Goal: Task Accomplishment & Management: Manage account settings

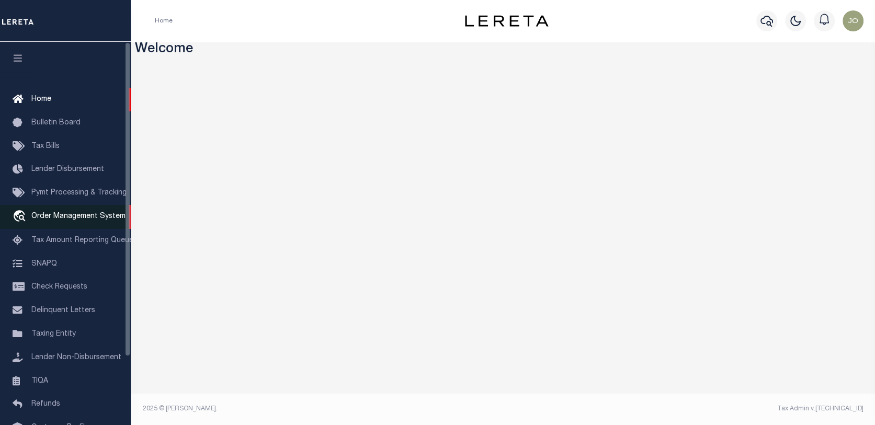
click at [74, 216] on span "Order Management System" at bounding box center [78, 216] width 94 height 7
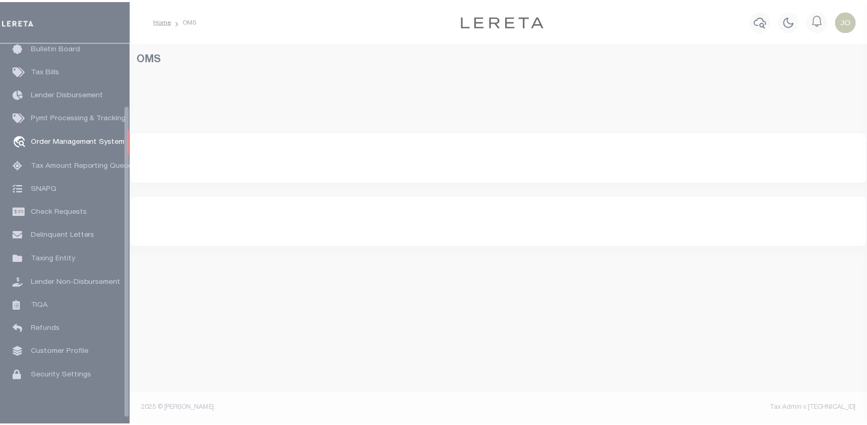
scroll to position [76, 0]
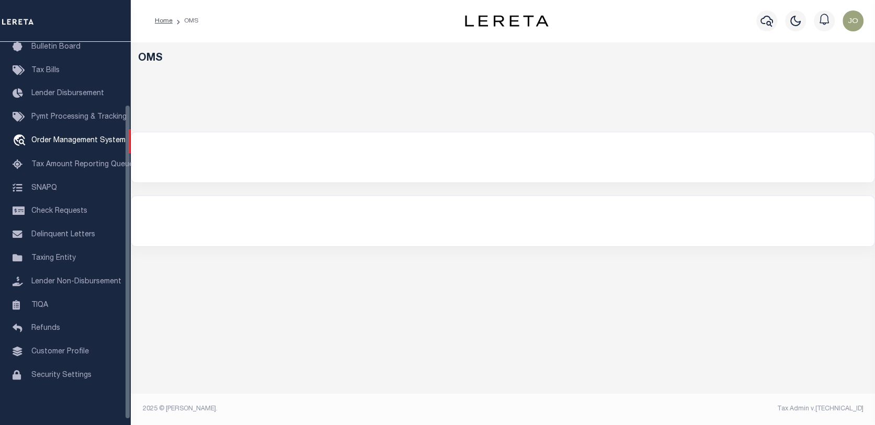
select select "200"
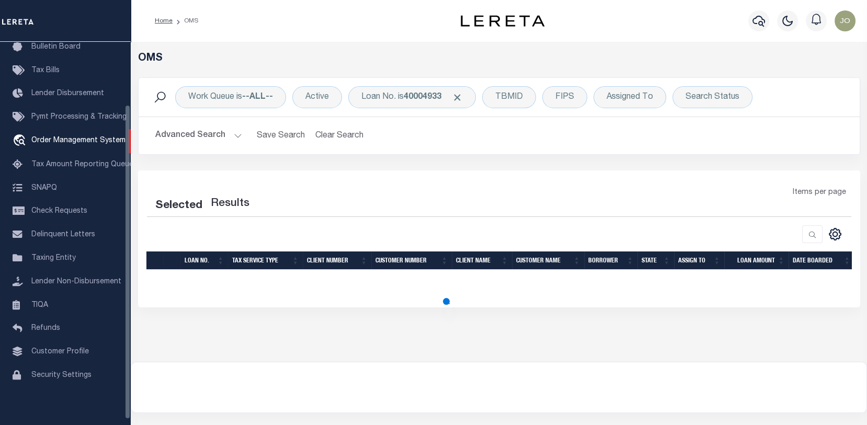
select select "200"
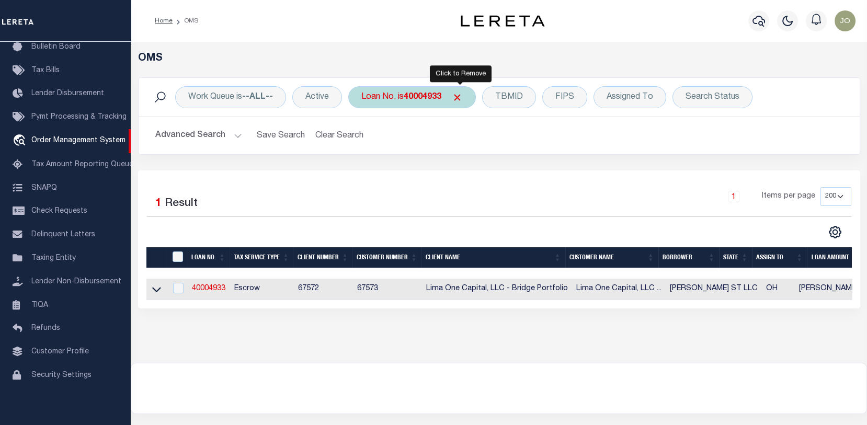
click at [461, 94] on span "Click to Remove" at bounding box center [457, 97] width 11 height 11
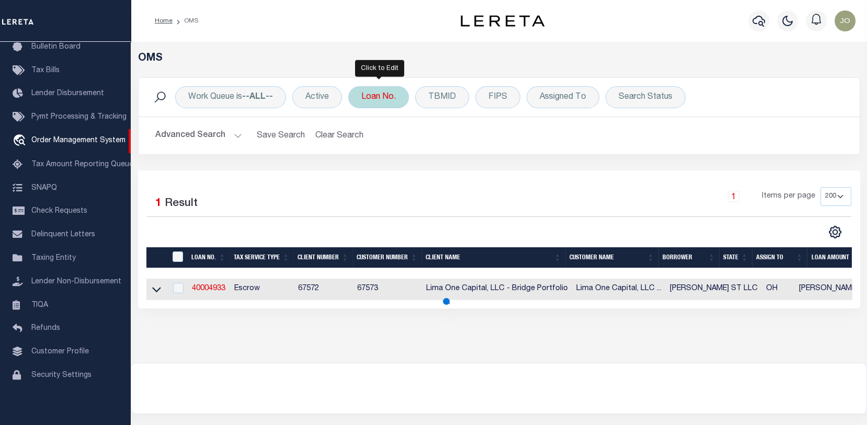
click at [374, 94] on div "Loan No." at bounding box center [378, 97] width 61 height 22
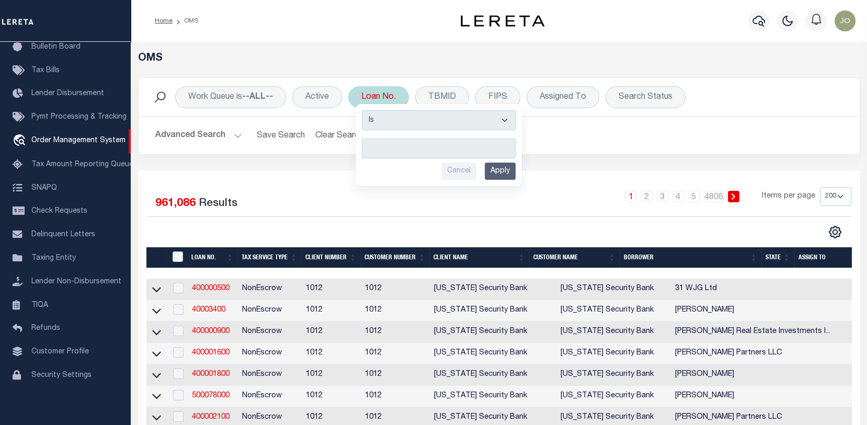
click at [370, 149] on input "text" at bounding box center [439, 149] width 154 height 20
type input "202373366"
click at [499, 167] on input "Apply" at bounding box center [500, 171] width 31 height 17
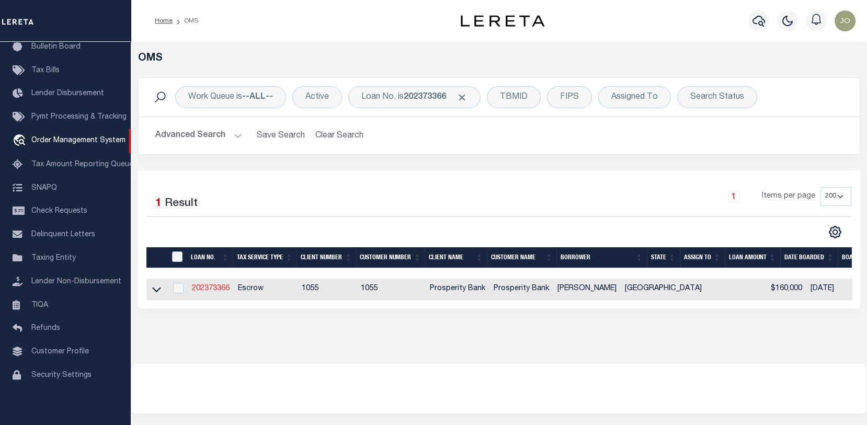
click at [202, 291] on link "202373366" at bounding box center [211, 288] width 38 height 7
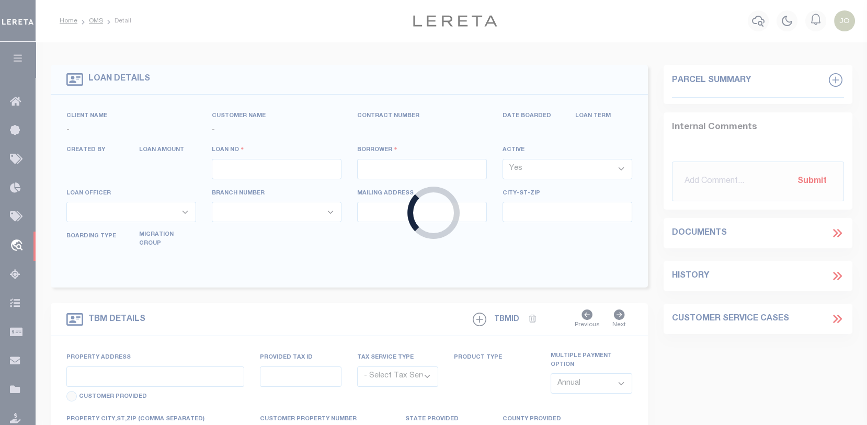
type input "202373366"
type input "RICHARD L ESCAMILLA"
select select
type input "5428 31ST ST"
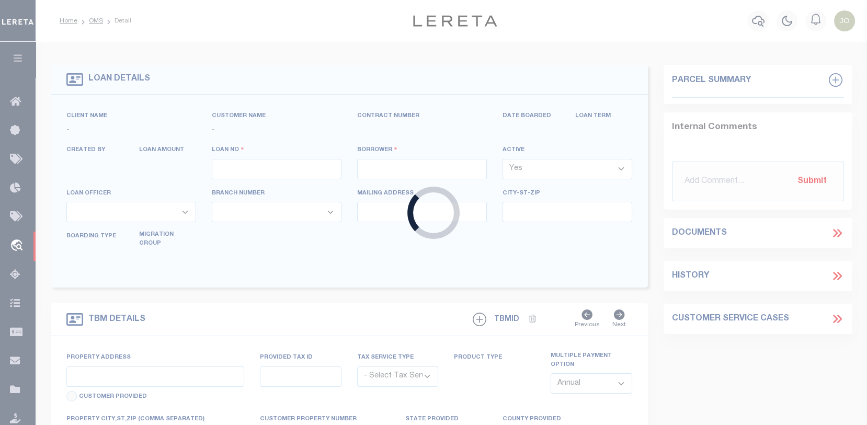
type input "LUBBOCK TX 79407"
select select "100"
select select "Escrow"
select select "10391"
select select "4050"
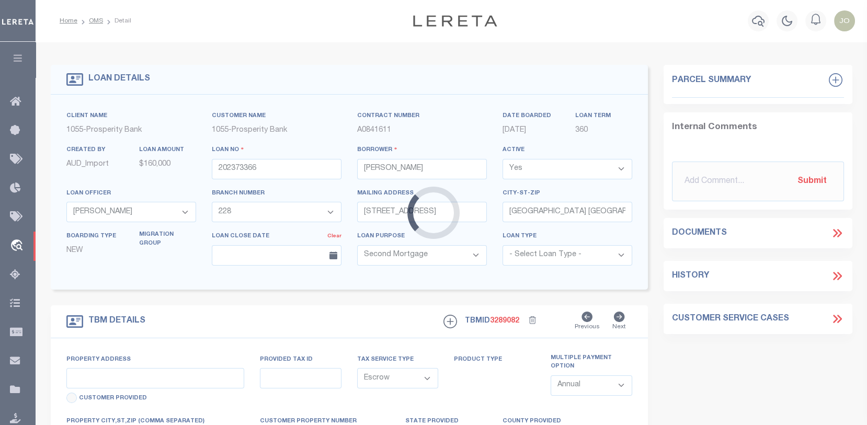
type input "1320 E RICE ST"
type input "R119861"
select select
type input "TX"
type textarea "LOT 1 BLK 31 CARTER-COFFEY ADD"
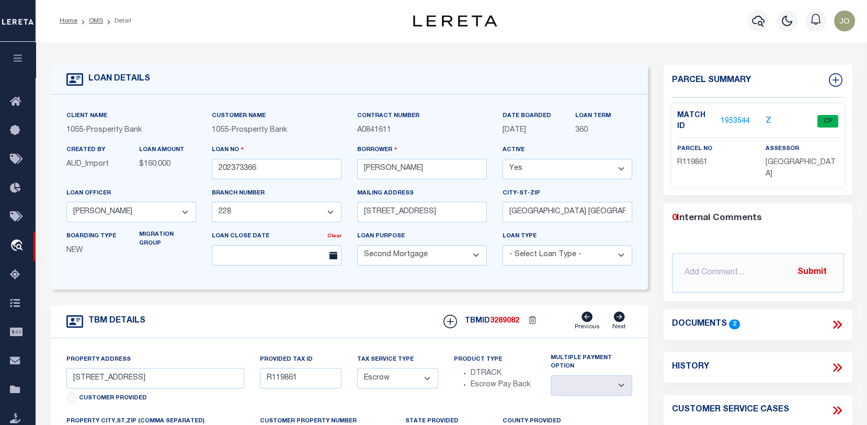
click at [738, 118] on link "1953544" at bounding box center [735, 121] width 29 height 11
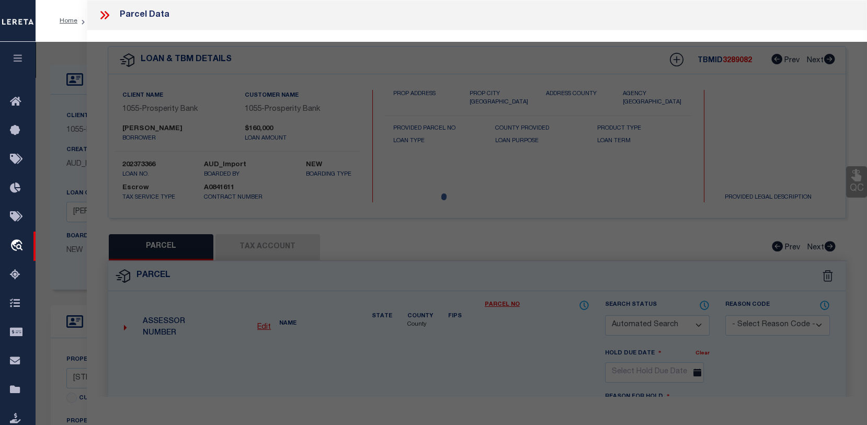
checkbox input "false"
select select "CP"
type input "CROSS BEAM REAL ESTATE LLC"
type input "O0428152"
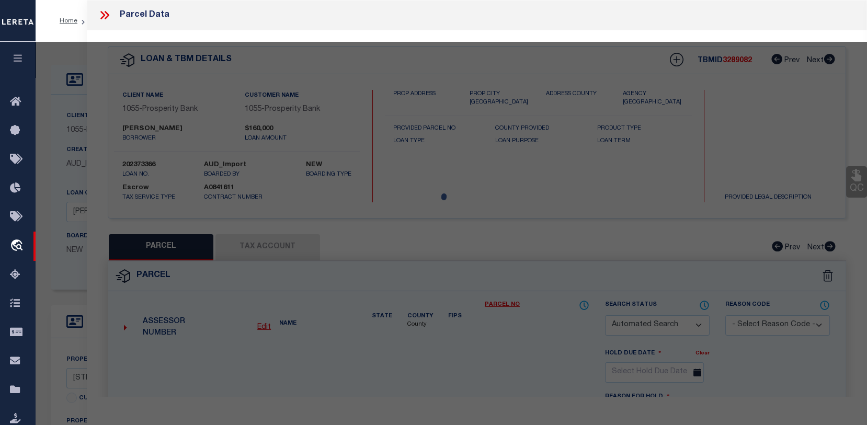
type input "1320 E RICE ST"
checkbox input "false"
type input "LUBBOCK, TX 79403"
type textarea "CARTER COFFEY BLK 31 L 1 & 2"
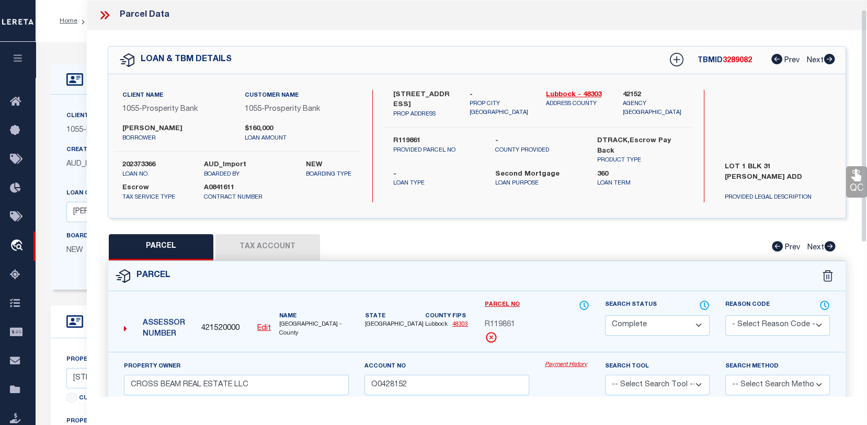
scroll to position [52, 0]
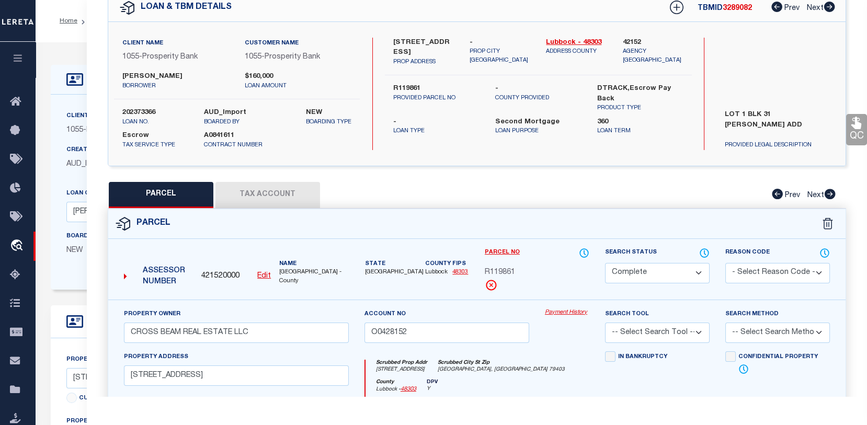
click at [571, 318] on link "Payment History" at bounding box center [567, 313] width 44 height 9
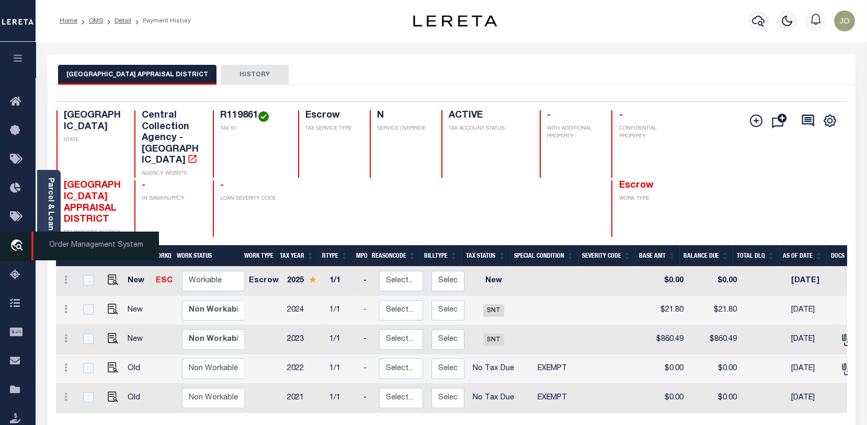
click at [47, 246] on span "Order Management System" at bounding box center [95, 246] width 128 height 29
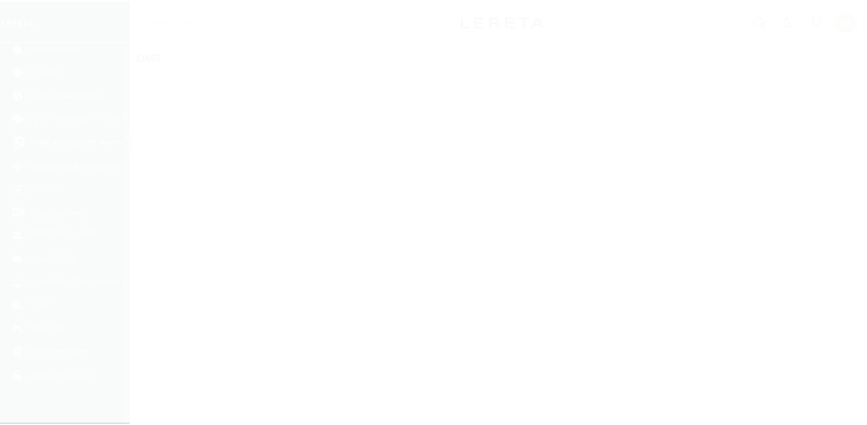
scroll to position [76, 0]
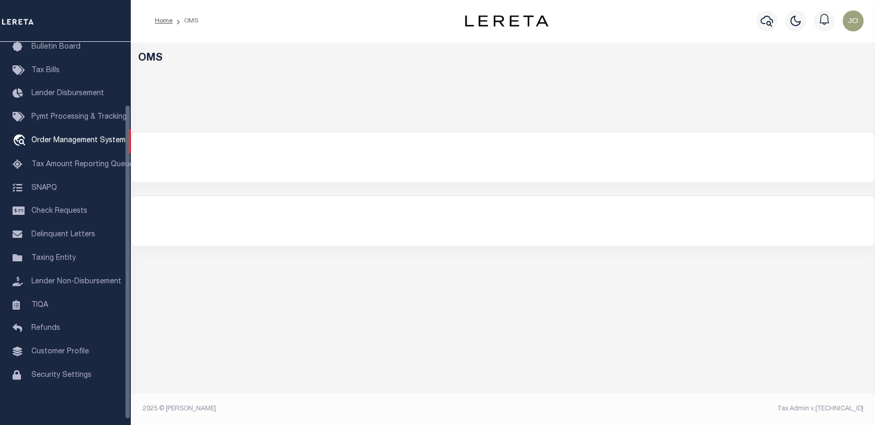
select select "200"
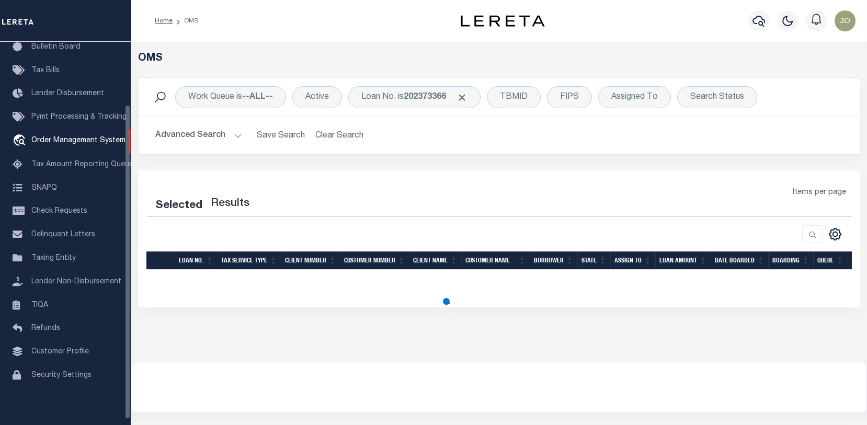
select select "200"
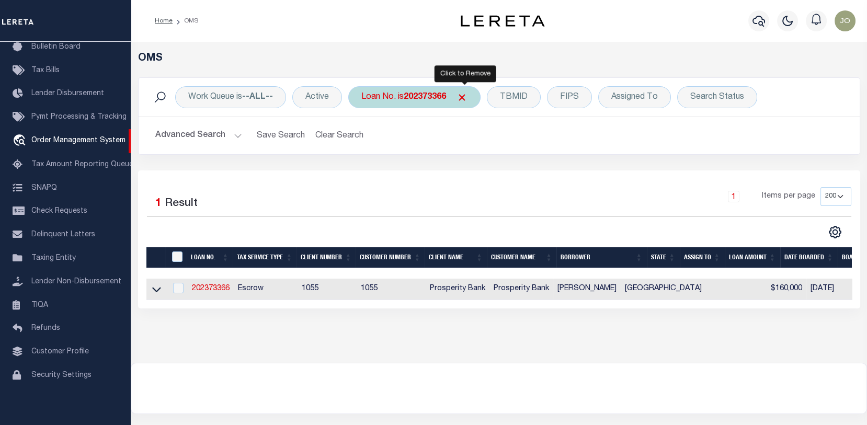
click at [468, 95] on span "Click to Remove" at bounding box center [462, 97] width 11 height 11
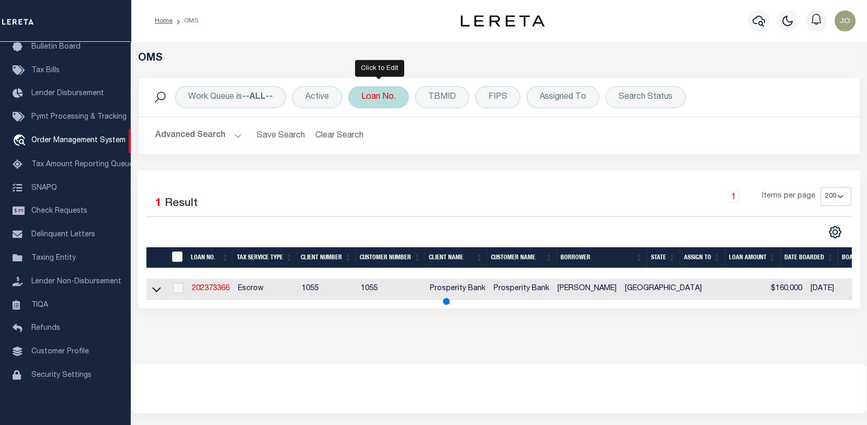
click at [380, 96] on div "Loan No." at bounding box center [378, 97] width 61 height 22
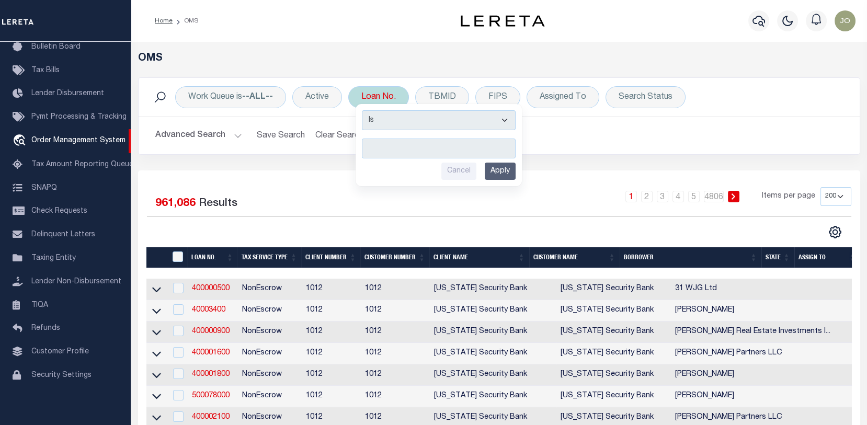
click at [367, 143] on input "text" at bounding box center [439, 149] width 154 height 20
type input "115817"
click at [497, 169] on input "Apply" at bounding box center [500, 171] width 31 height 17
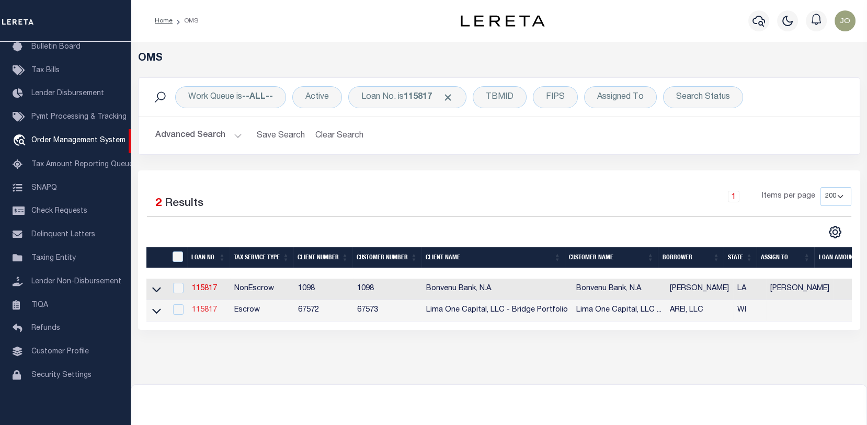
click at [205, 309] on link "115817" at bounding box center [204, 310] width 25 height 7
type input "115817"
type input "AREI, LLC"
select select
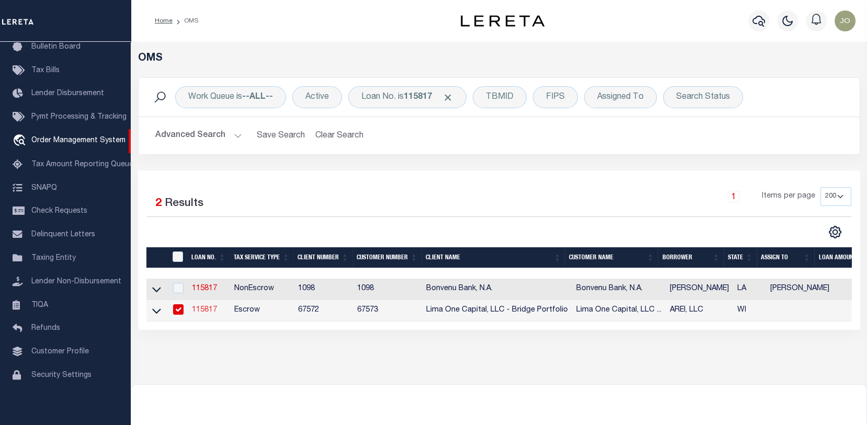
select select
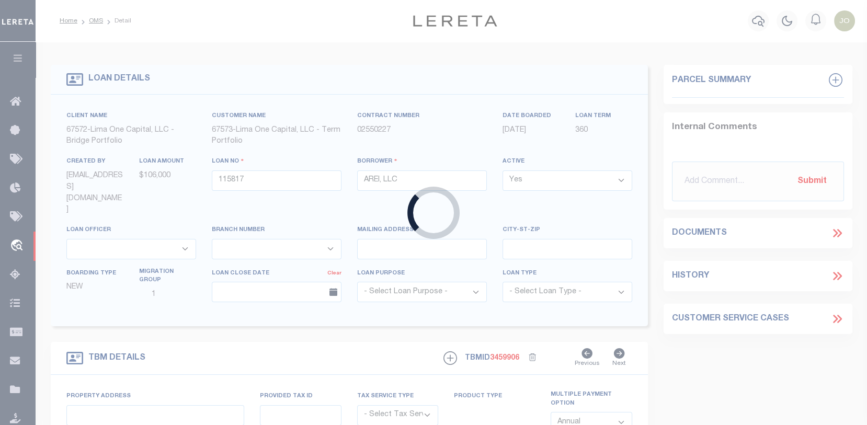
type input "4353 N 16TH STREET"
radio input "true"
select select "Escrow"
select select
type input "MILWAUKEE WI 53209"
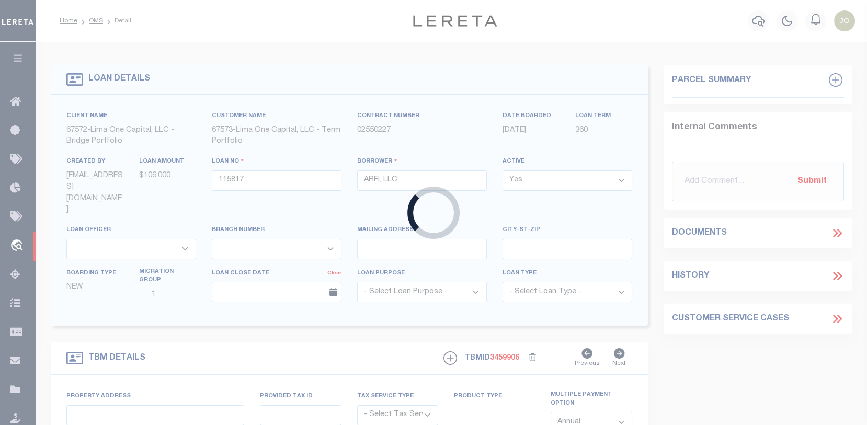
type input "115817-1"
type input "WI"
type textarea "COLLECTOR: ENTITY: PARCEL: 2449954000"
type textarea "Compare"
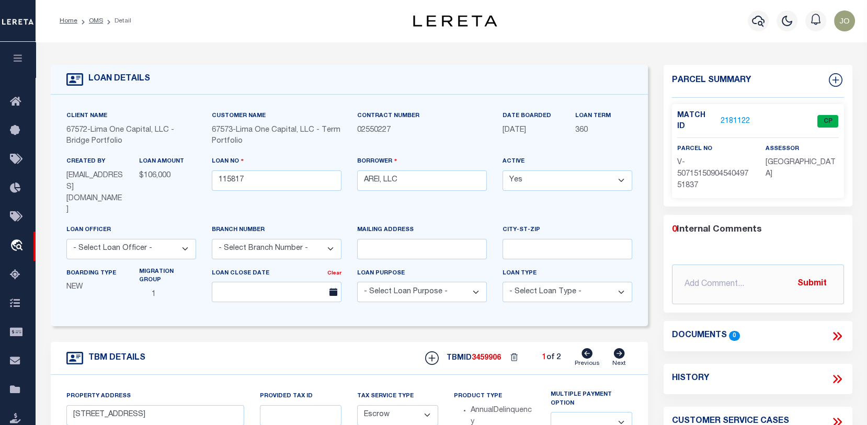
click at [732, 119] on link "2181122" at bounding box center [735, 121] width 29 height 11
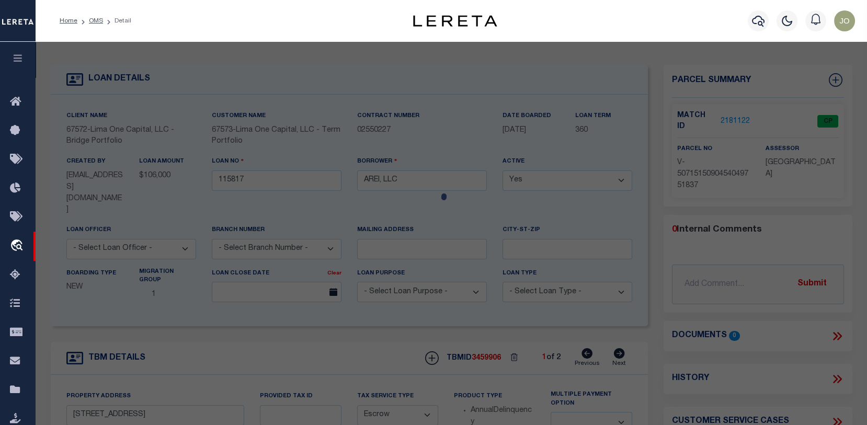
checkbox input "false"
select select "CP"
select select "AGW"
select select
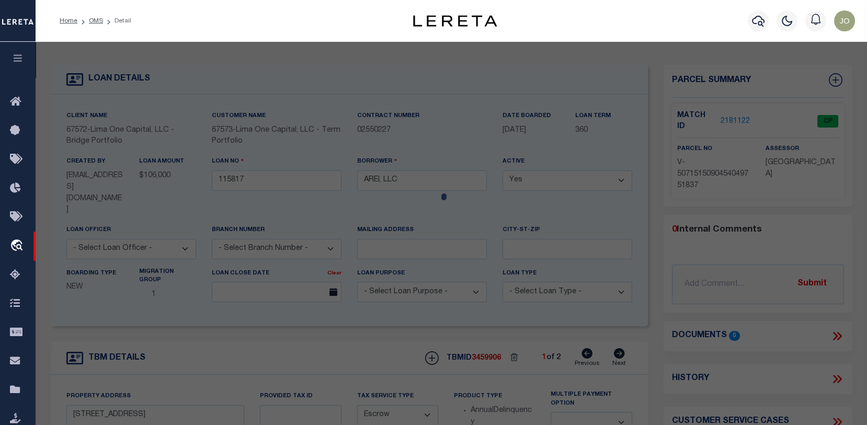
type input "4353 N 16TH STREET"
checkbox input "false"
type input "MILWAUKEE WI 53209"
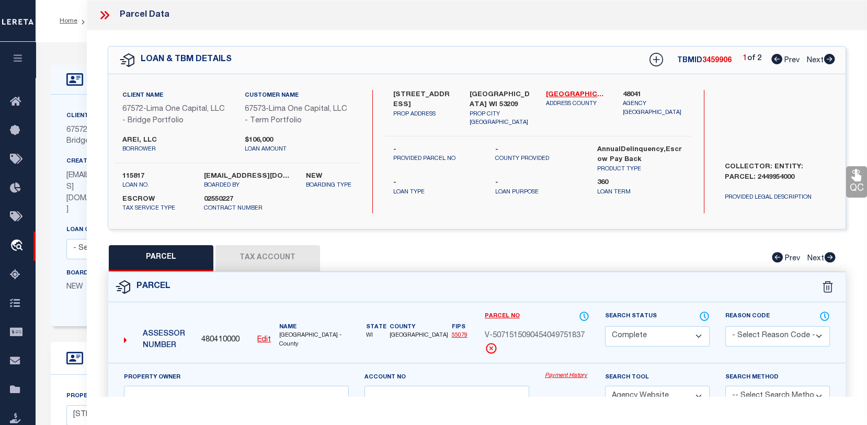
click at [264, 266] on button "Tax Account" at bounding box center [268, 258] width 105 height 26
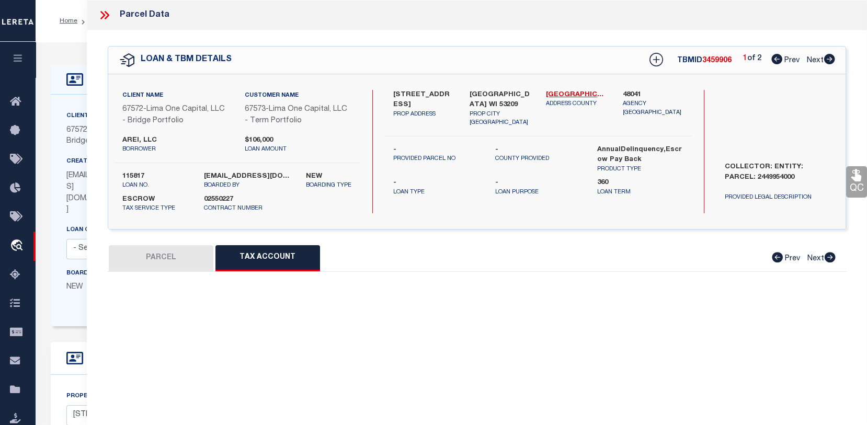
select select "100"
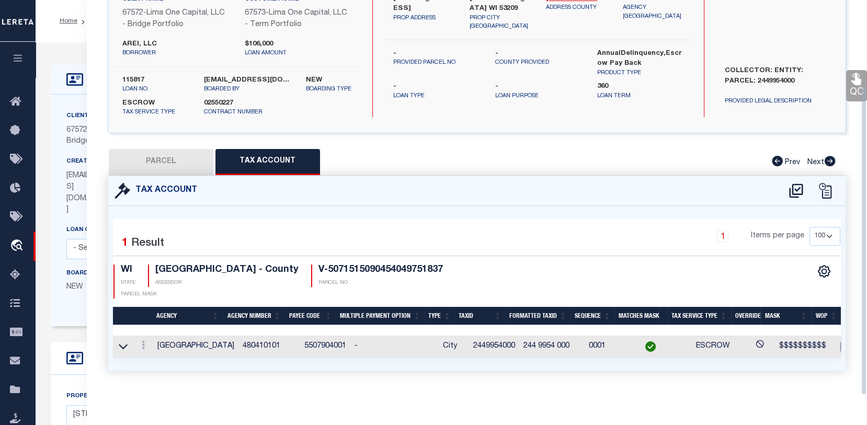
scroll to position [110, 0]
click at [184, 158] on button "PARCEL" at bounding box center [161, 162] width 105 height 26
select select "AS"
select select
checkbox input "false"
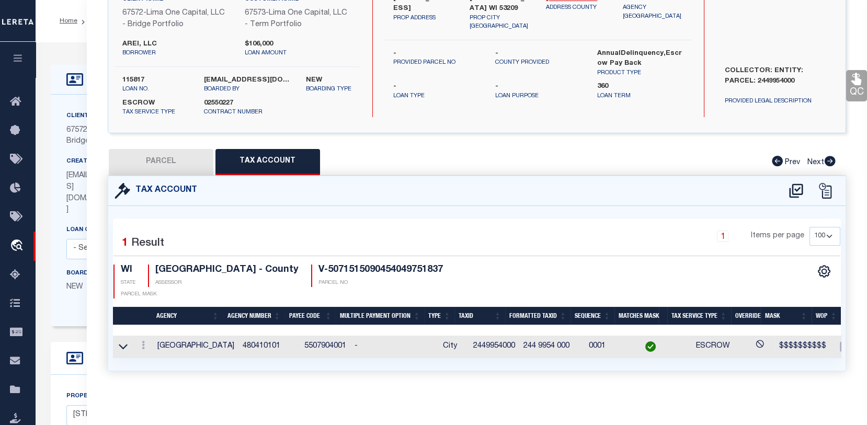
checkbox input "false"
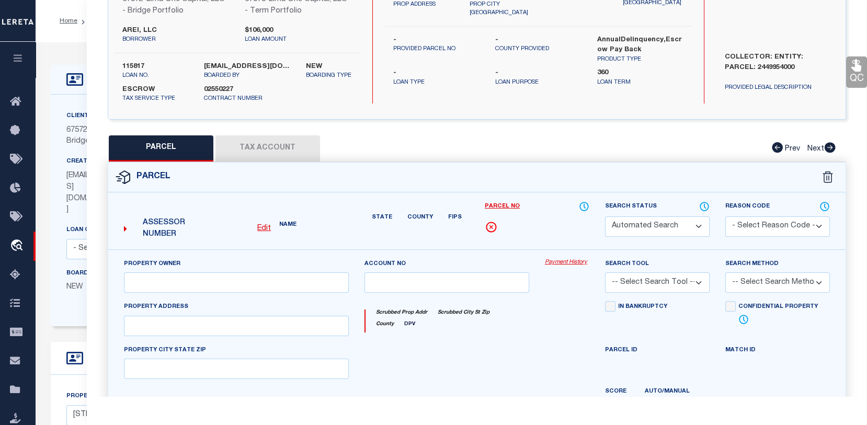
select select "CP"
select select "AGW"
select select
type input "4353 N 16TH STREET"
checkbox input "false"
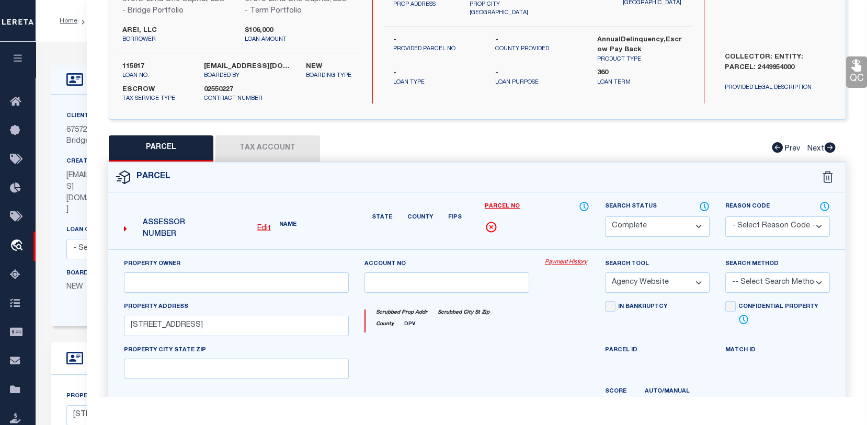
type input "MILWAUKEE WI 53209"
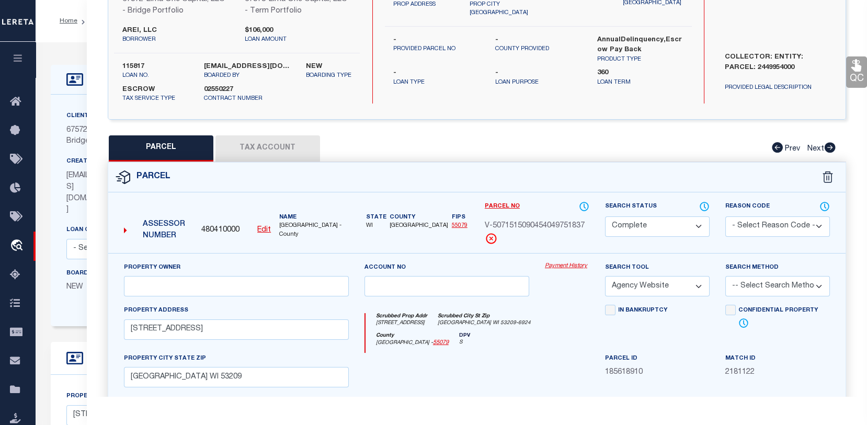
click at [555, 271] on link "Payment History" at bounding box center [567, 266] width 44 height 9
click at [292, 153] on button "Tax Account" at bounding box center [268, 148] width 105 height 26
select select "100"
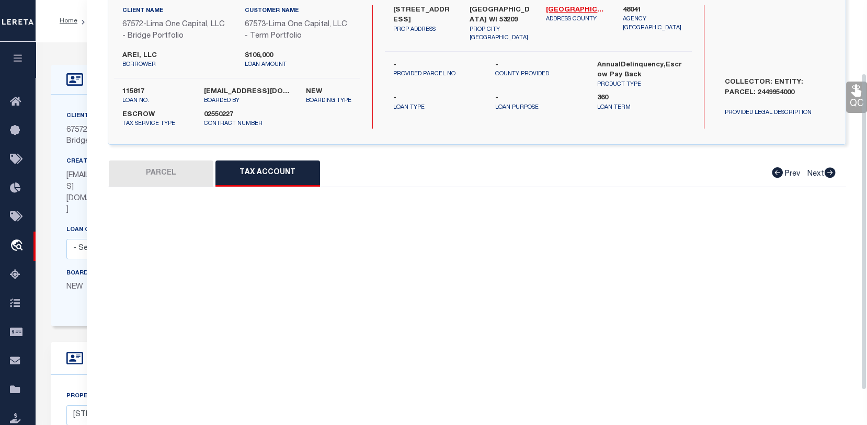
select select "100"
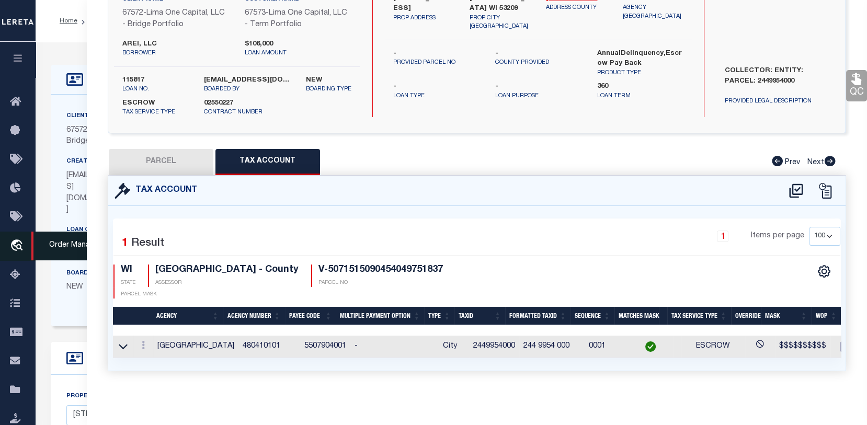
click at [12, 239] on link "travel_explore Order Management System" at bounding box center [18, 246] width 36 height 29
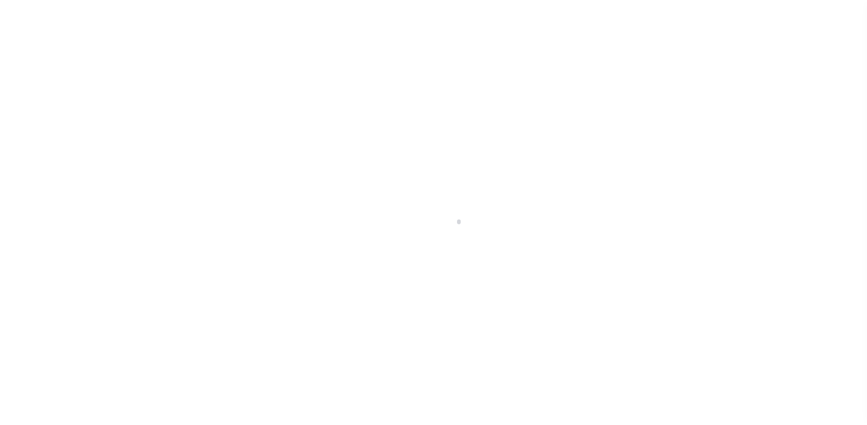
scroll to position [76, 0]
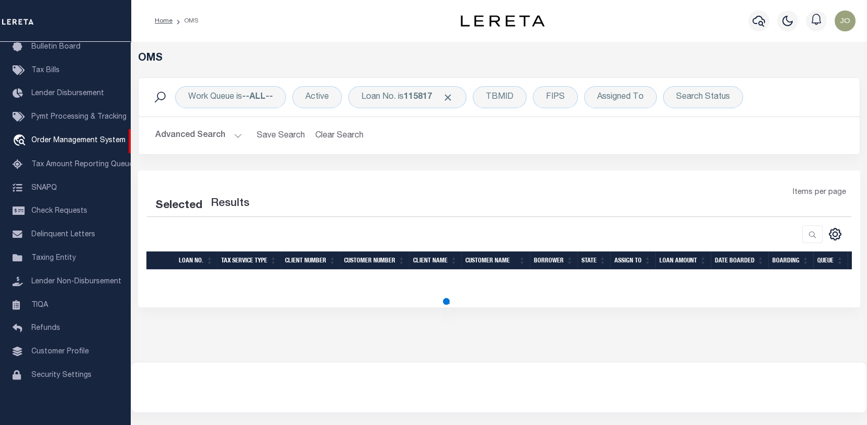
select select "200"
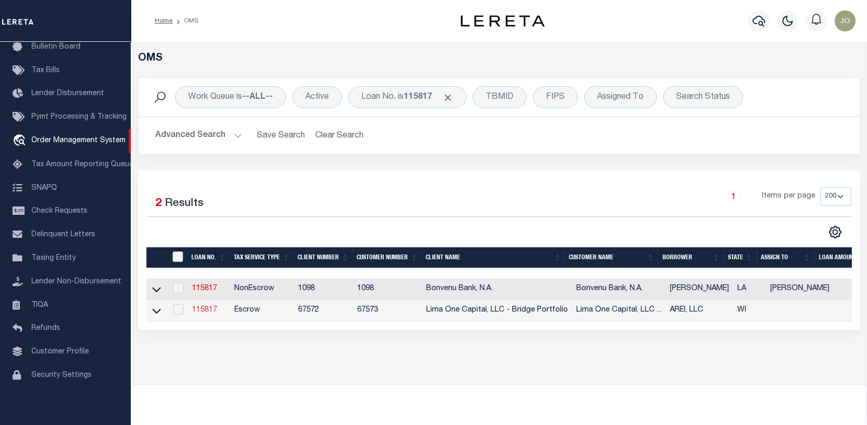
click at [205, 310] on link "115817" at bounding box center [204, 310] width 25 height 7
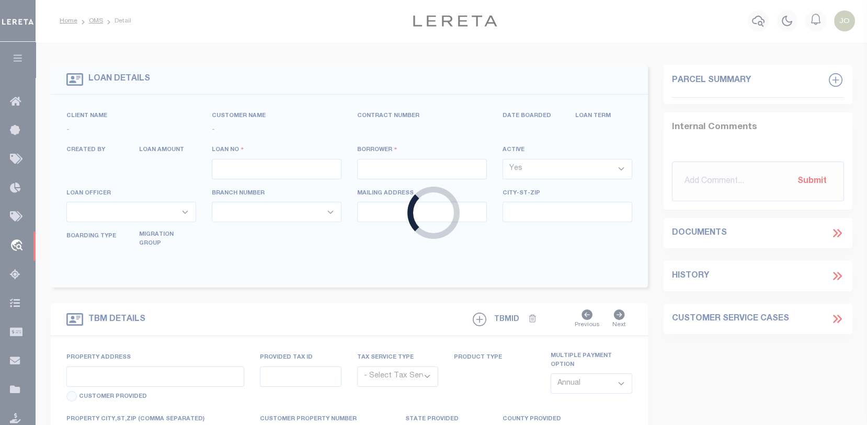
type input "115817"
type input "AREI, LLC"
select select
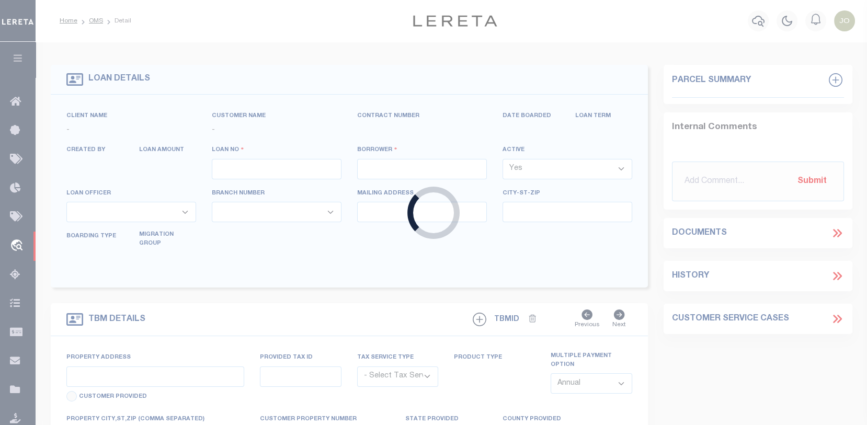
select select
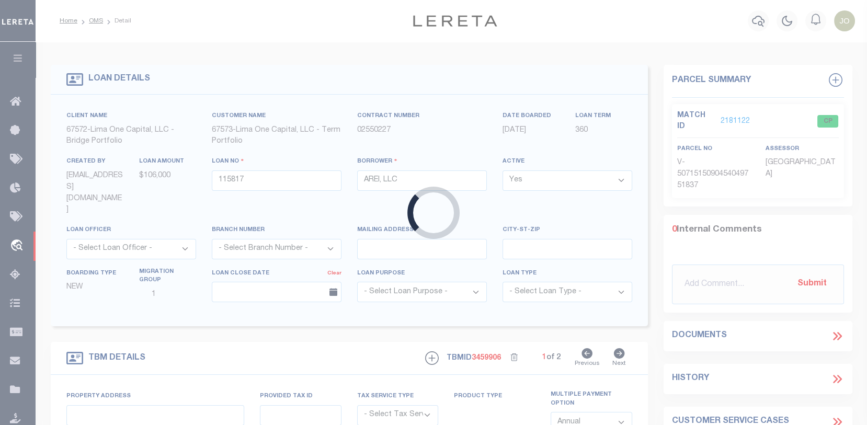
type input "4353 N 16TH STREET"
radio input "true"
select select "Escrow"
select select
type input "MILWAUKEE WI 53209"
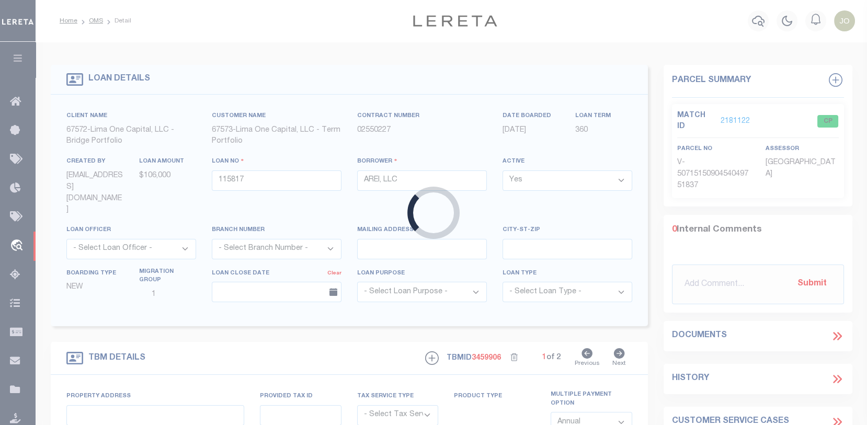
type input "115817-1"
type input "WI"
type textarea "COLLECTOR: ENTITY: PARCEL: 2449954000"
type textarea "Compare"
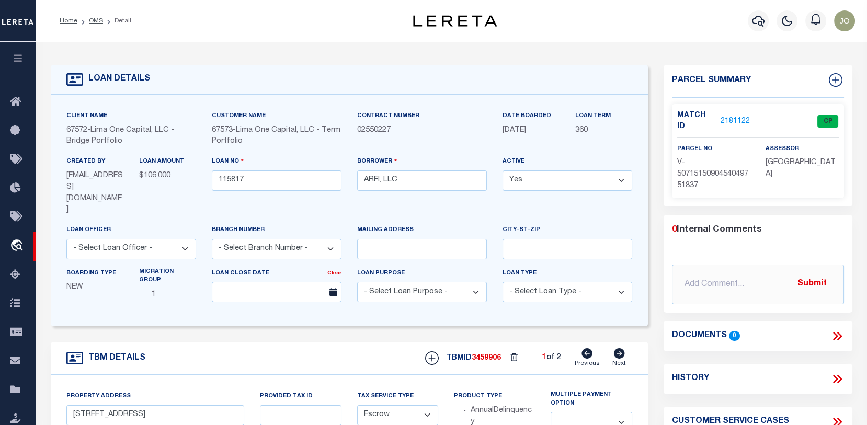
click at [620, 348] on icon at bounding box center [619, 353] width 11 height 10
type input "[STREET_ADDRESS]"
radio input "false"
select select
type input "BROWN DEER WI 53223"
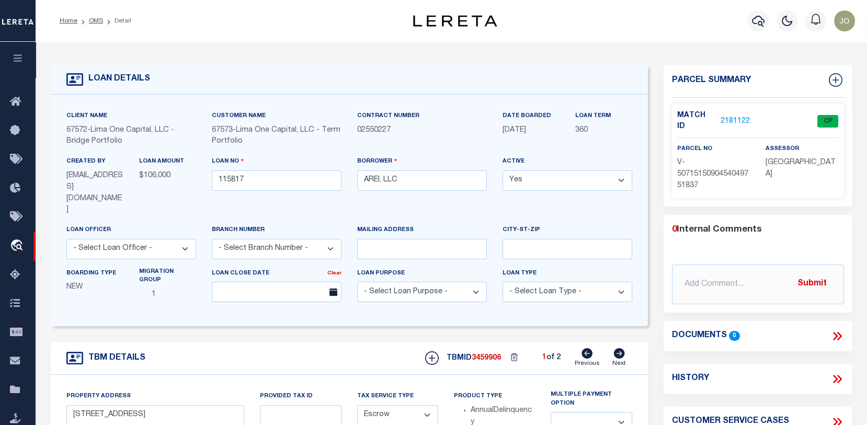
type input "115817-2"
click at [740, 119] on link "2181123" at bounding box center [735, 121] width 29 height 11
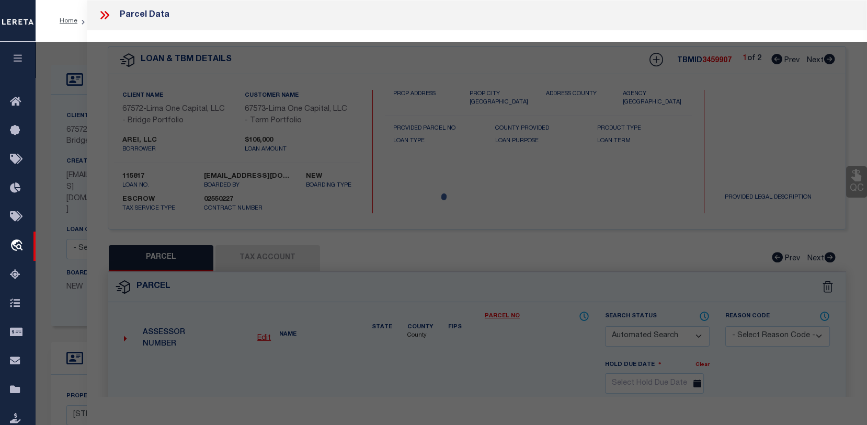
checkbox input "false"
select select "CP"
select select "AGW"
select select
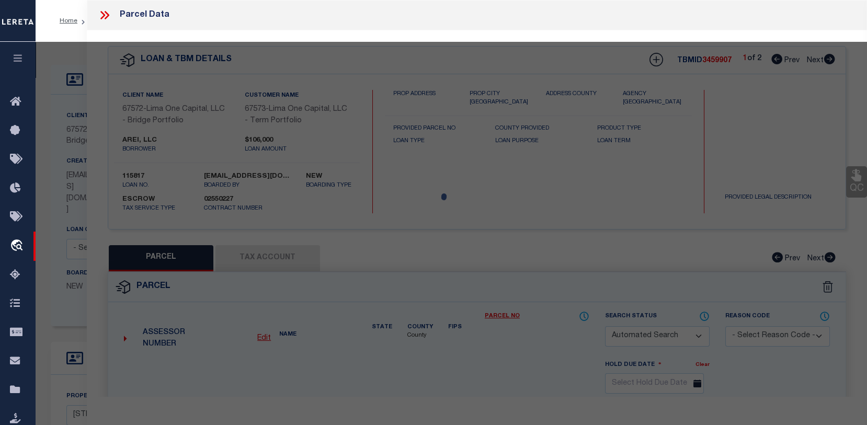
type input "[STREET_ADDRESS]"
checkbox input "false"
type input "BROWN DEER WI 53223"
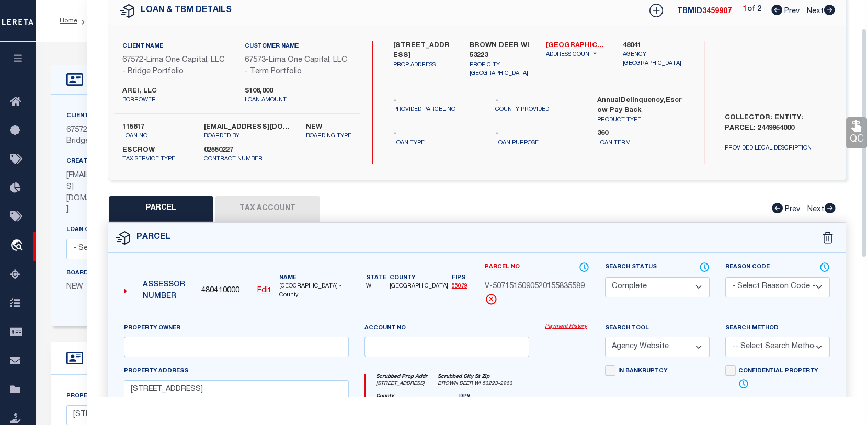
scroll to position [52, 0]
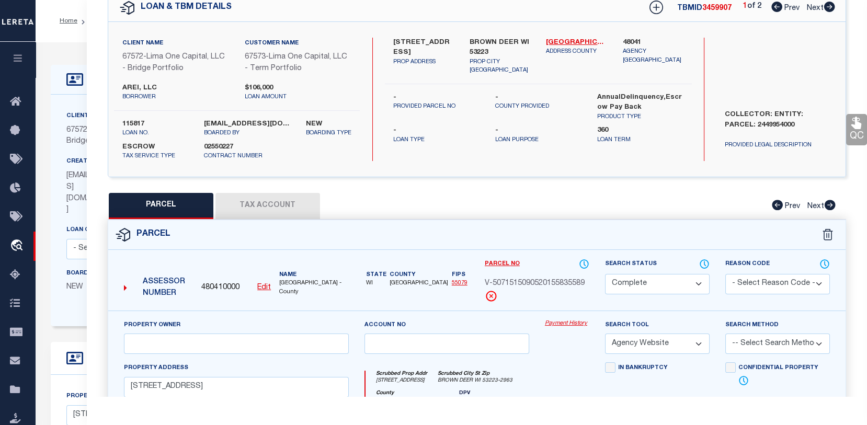
click at [287, 209] on button "Tax Account" at bounding box center [268, 206] width 105 height 26
select select "100"
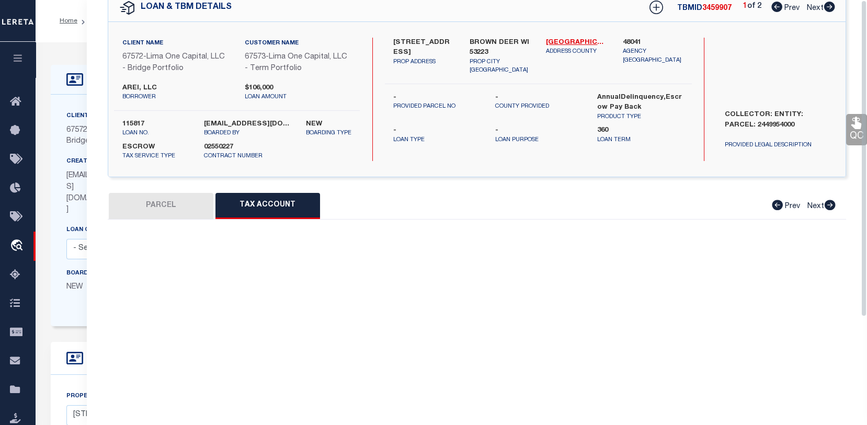
scroll to position [0, 0]
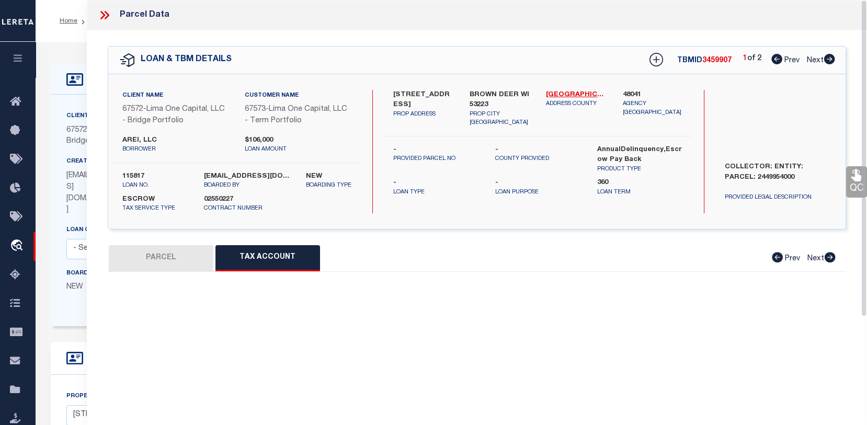
select select "100"
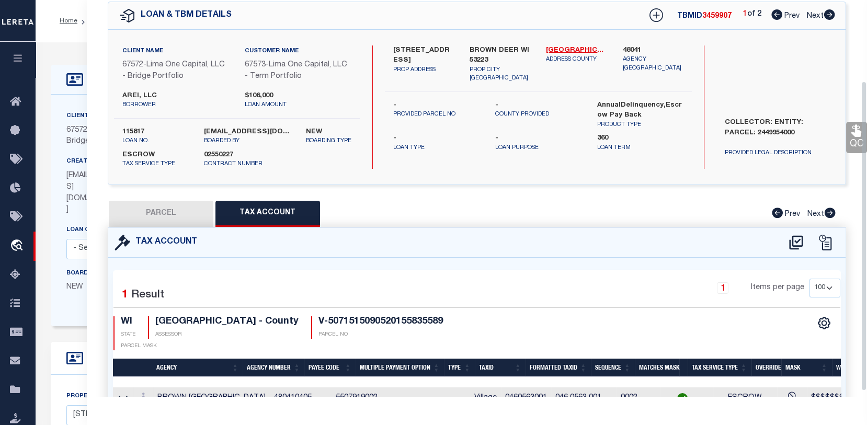
scroll to position [105, 0]
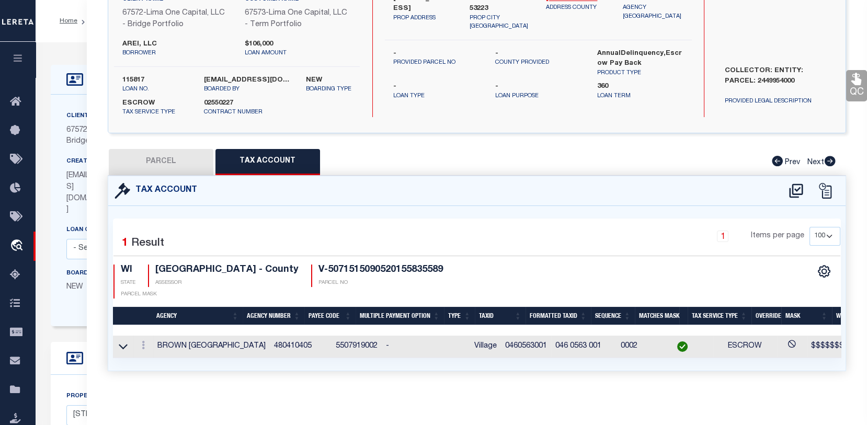
click at [493, 194] on div "Tax Account" at bounding box center [477, 191] width 738 height 30
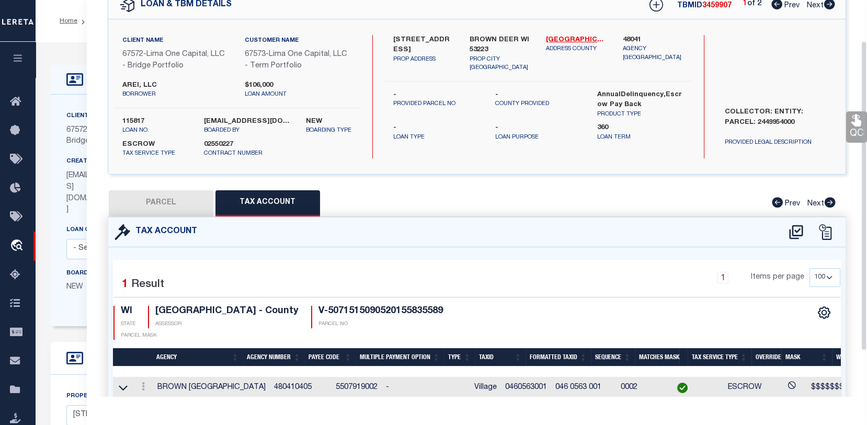
scroll to position [52, 0]
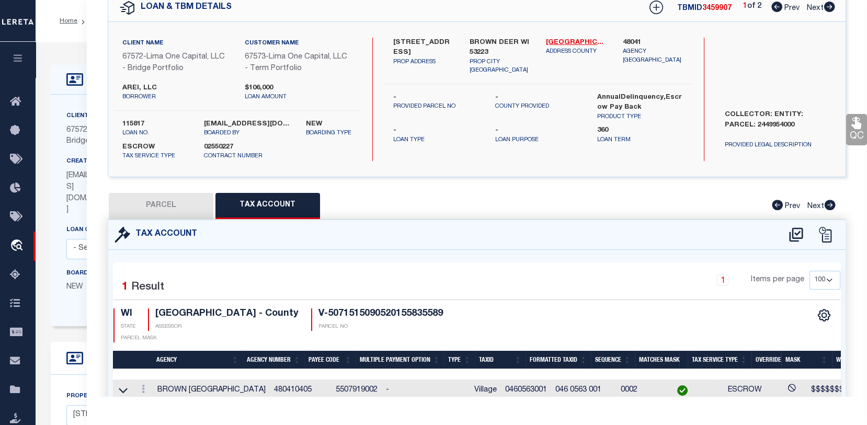
click at [164, 217] on button "PARCEL" at bounding box center [161, 206] width 105 height 26
select select "AS"
select select
checkbox input "false"
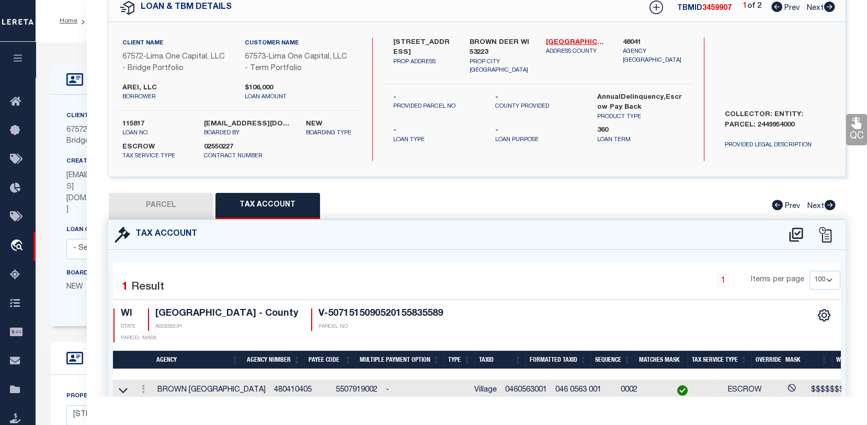
select select "CP"
select select "AGW"
select select
type input "[STREET_ADDRESS]"
checkbox input "false"
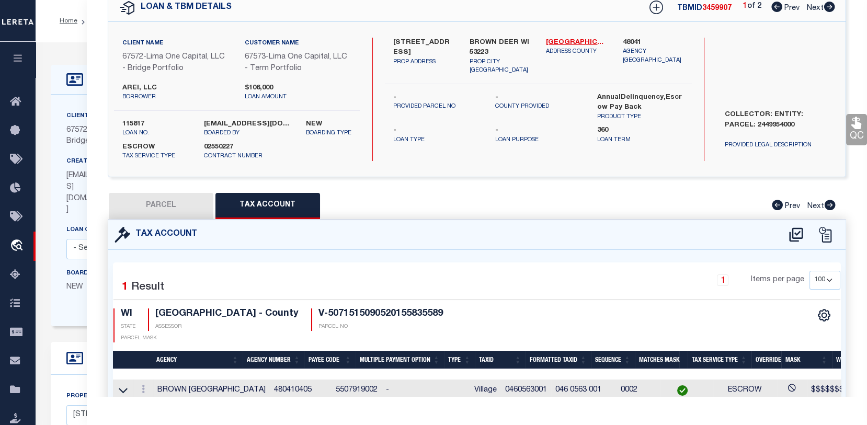
type input "BROWN DEER WI 53223"
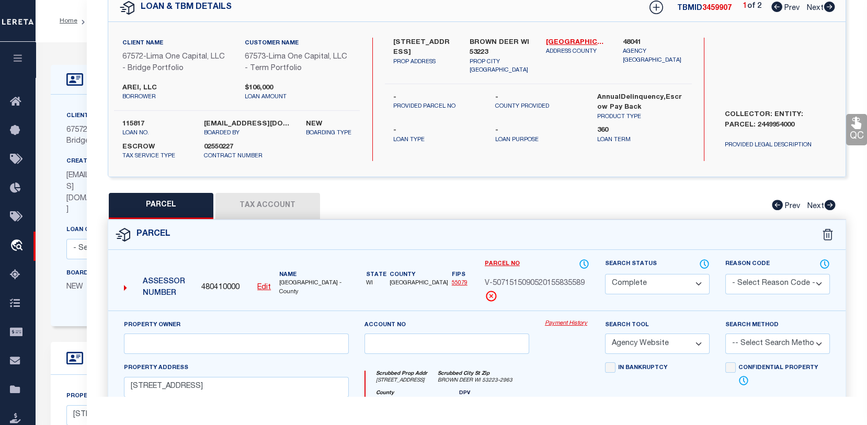
click at [564, 329] on link "Payment History" at bounding box center [567, 324] width 44 height 9
